Goal: Task Accomplishment & Management: Use online tool/utility

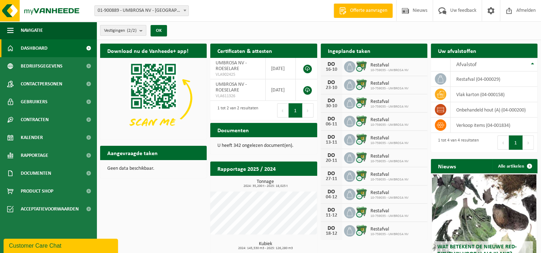
click at [134, 28] on count "(2/2)" at bounding box center [132, 30] width 10 height 5
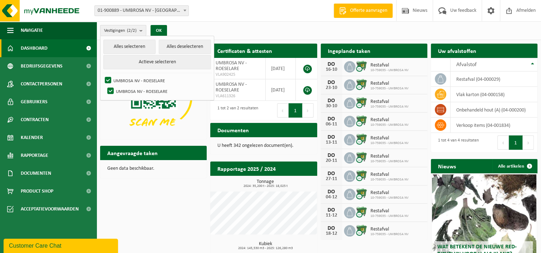
click at [134, 28] on count "(2/2)" at bounding box center [132, 30] width 10 height 5
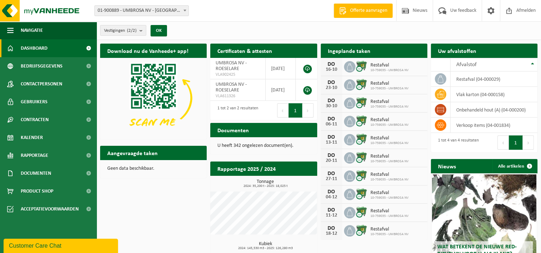
click at [375, 32] on div "Vestigingen (2/2) Alles selecteren Alles deselecteren Actieve selecteren UMBROS…" at bounding box center [319, 30] width 445 height 19
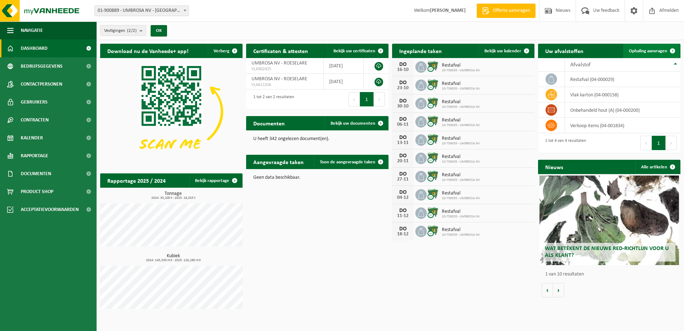
click at [541, 49] on span "Ophaling aanvragen" at bounding box center [648, 51] width 38 height 5
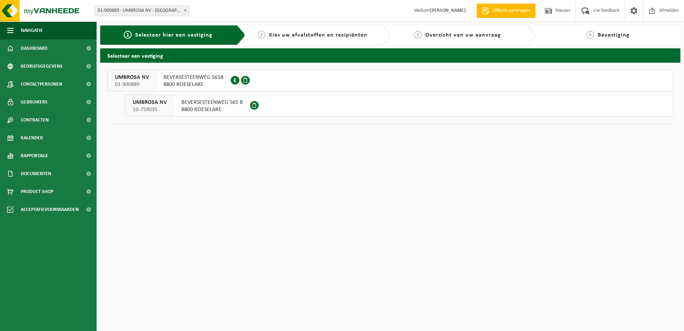
click at [231, 99] on span "BEVERSESTEENWEG 565 B" at bounding box center [212, 102] width 62 height 7
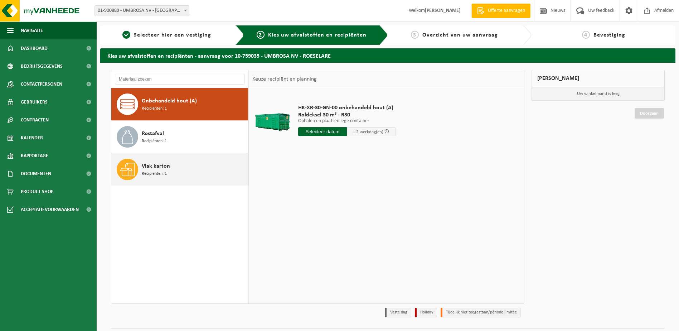
click at [200, 165] on div "Vlak karton Recipiënten: 1" at bounding box center [194, 168] width 104 height 21
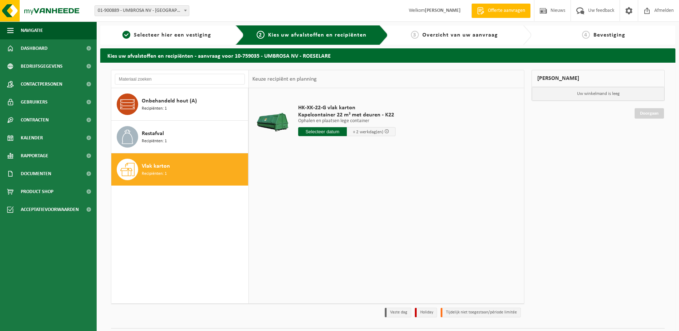
click at [328, 131] on input "text" at bounding box center [322, 131] width 49 height 9
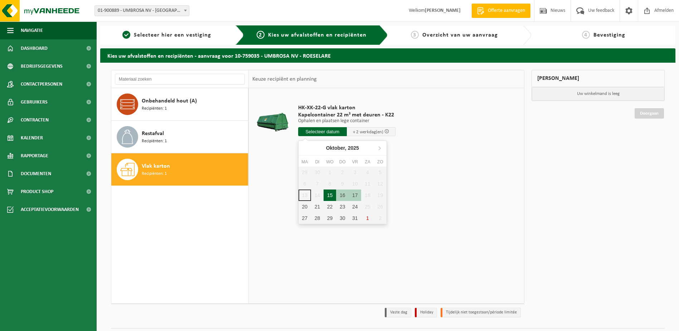
click at [332, 194] on div "15" at bounding box center [329, 194] width 13 height 11
type input "Van 2025-10-15"
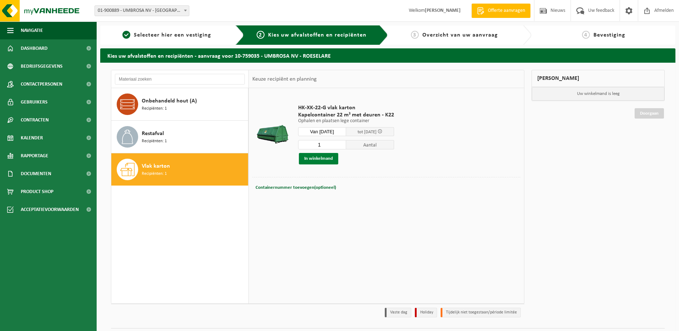
click at [319, 158] on button "In winkelmand" at bounding box center [318, 158] width 39 height 11
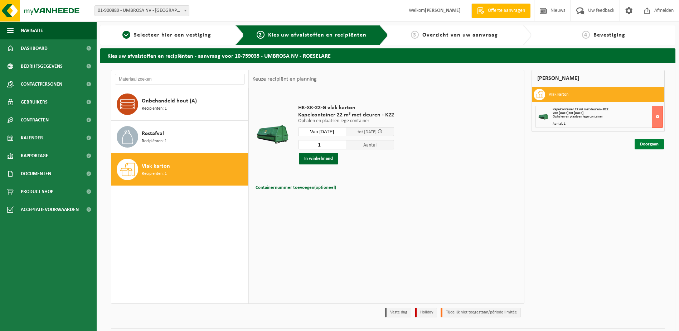
click at [645, 141] on link "Doorgaan" at bounding box center [648, 144] width 29 height 10
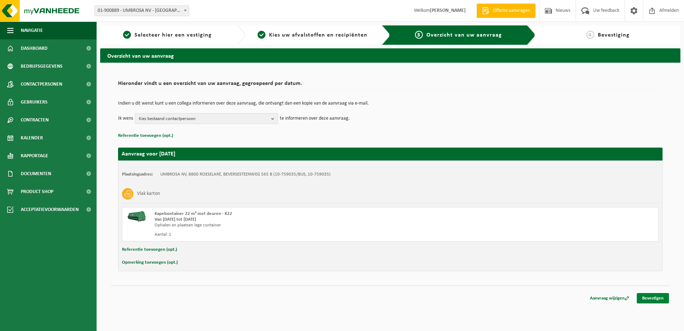
click at [655, 295] on link "Bevestigen" at bounding box center [653, 298] width 32 height 10
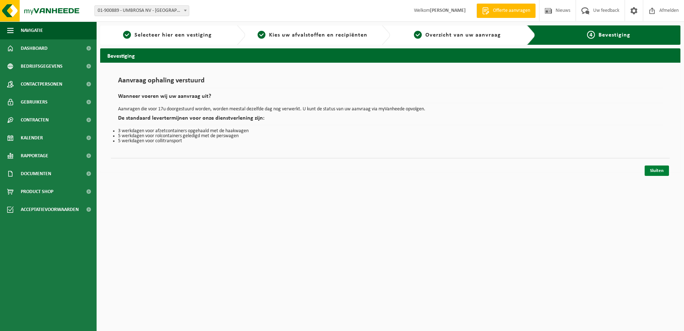
click at [654, 169] on link "Sluiten" at bounding box center [657, 170] width 24 height 10
